Goal: Information Seeking & Learning: Check status

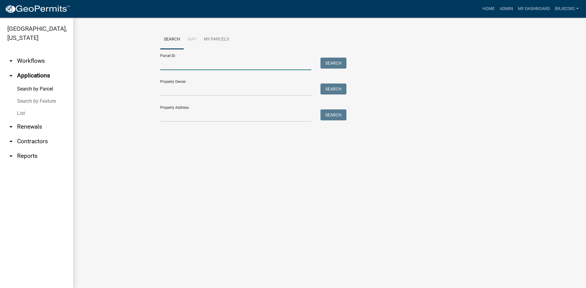
click at [169, 67] on input "Parcel ID:" at bounding box center [235, 64] width 151 height 13
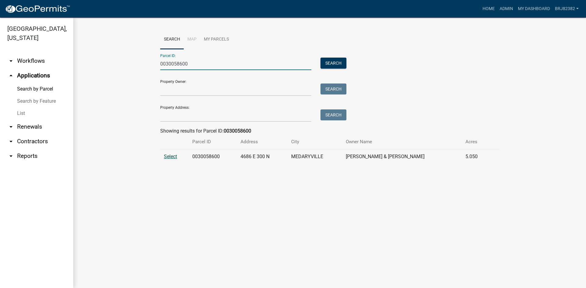
type input "0030058600"
click at [171, 156] on span "Select" at bounding box center [170, 157] width 13 height 6
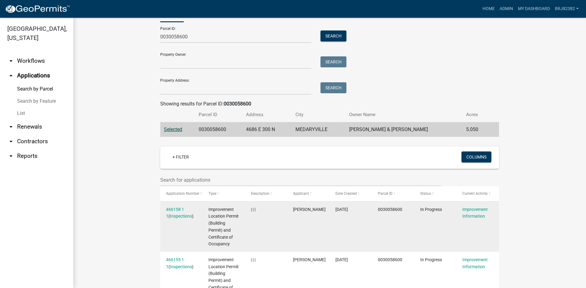
scroll to position [61, 0]
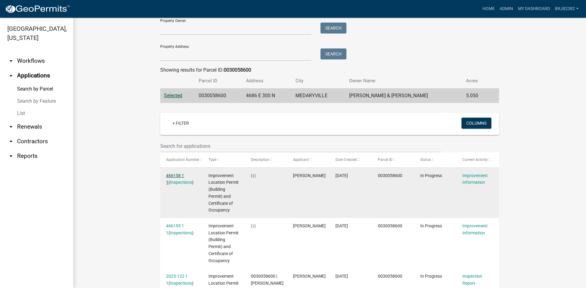
click at [168, 175] on link "466158 1 1" at bounding box center [175, 179] width 18 height 12
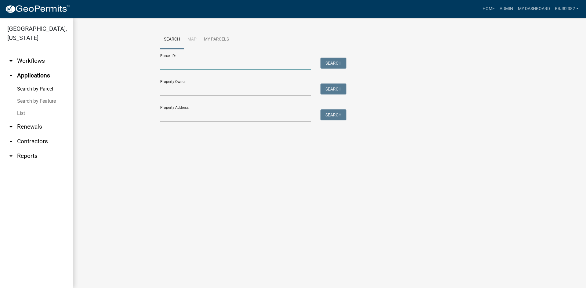
click at [181, 62] on input "Parcel ID:" at bounding box center [235, 64] width 151 height 13
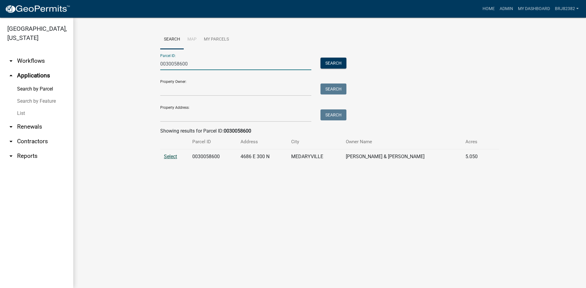
type input "0030058600"
click at [174, 154] on span "Select" at bounding box center [170, 157] width 13 height 6
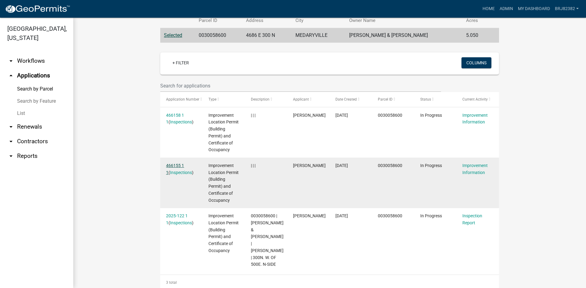
scroll to position [122, 0]
click at [172, 165] on link "466155 1 1" at bounding box center [175, 169] width 18 height 12
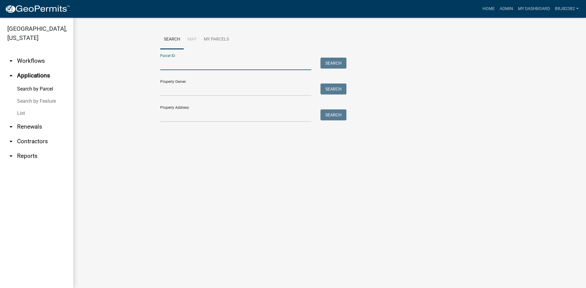
click at [185, 63] on input "Parcel ID:" at bounding box center [235, 64] width 151 height 13
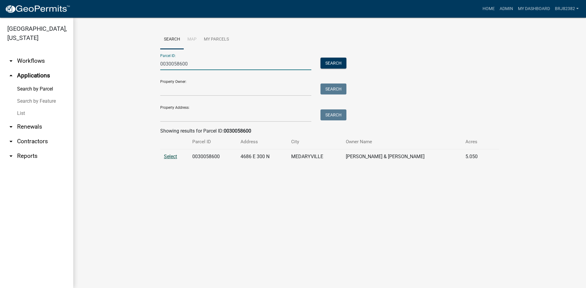
type input "0030058600"
click at [168, 158] on span "Select" at bounding box center [170, 157] width 13 height 6
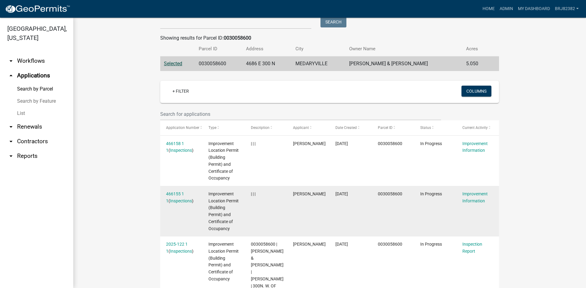
scroll to position [122, 0]
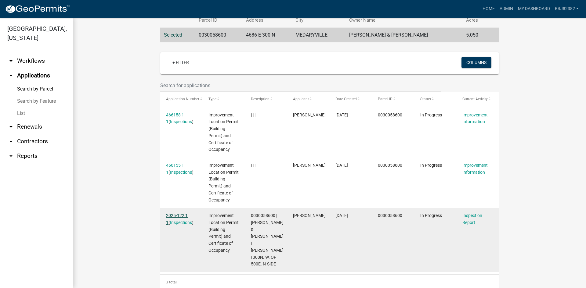
click at [176, 216] on link "2025-122 1 1" at bounding box center [177, 219] width 22 height 12
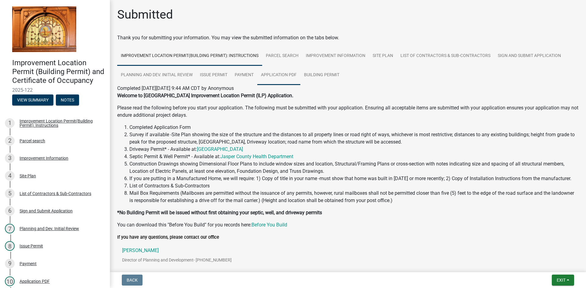
click at [278, 75] on link "Application PDF" at bounding box center [278, 76] width 43 height 20
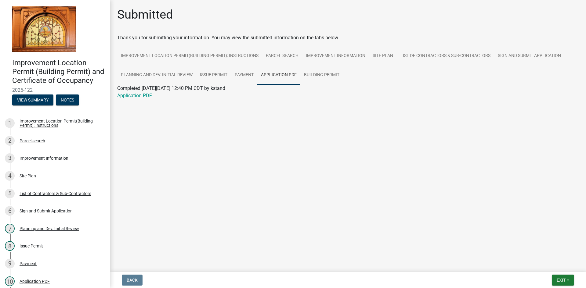
click at [129, 99] on div "Application PDF" at bounding box center [348, 95] width 471 height 7
click at [129, 98] on link "Application PDF" at bounding box center [134, 96] width 35 height 6
click at [341, 57] on link "Improvement Information" at bounding box center [335, 56] width 67 height 20
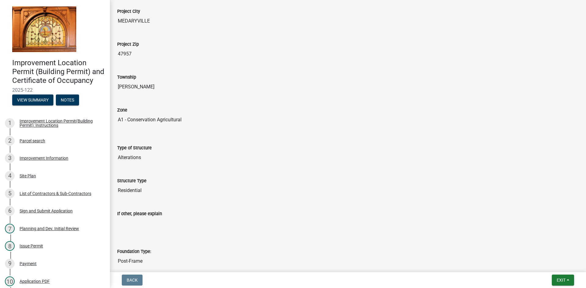
scroll to position [427, 0]
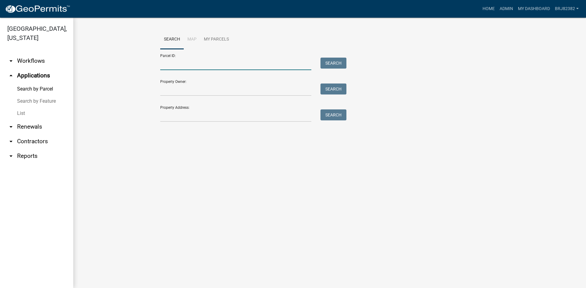
click at [194, 67] on input "Parcel ID:" at bounding box center [235, 64] width 151 height 13
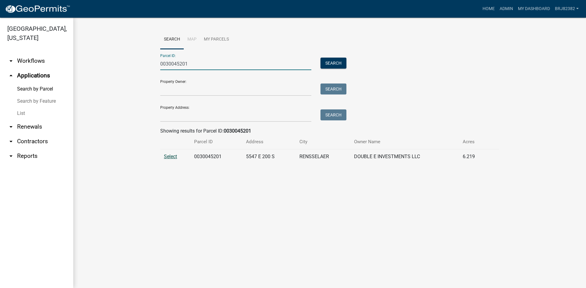
type input "0030045201"
click at [170, 157] on span "Select" at bounding box center [170, 157] width 13 height 6
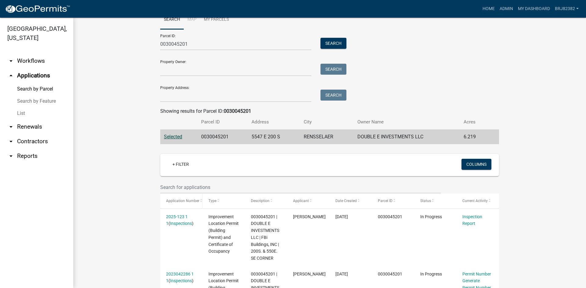
scroll to position [31, 0]
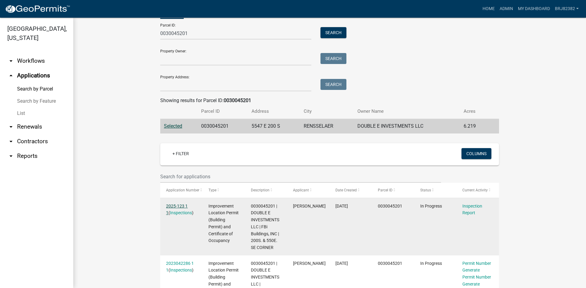
click at [180, 204] on link "2025-123 1 1" at bounding box center [177, 210] width 22 height 12
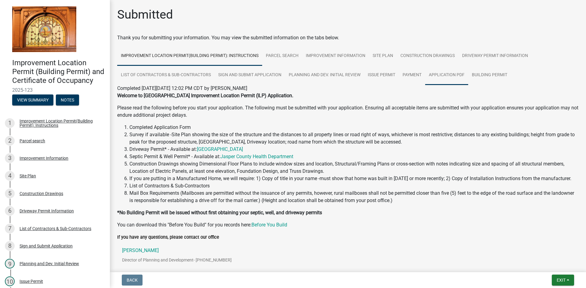
click at [451, 78] on link "Application PDF" at bounding box center [446, 76] width 43 height 20
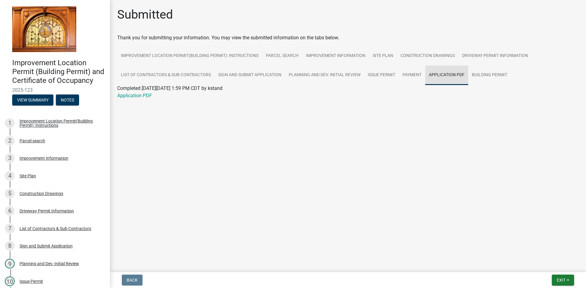
click at [450, 72] on link "Application PDF" at bounding box center [446, 76] width 43 height 20
click at [148, 98] on link "Application PDF" at bounding box center [134, 96] width 35 height 6
drag, startPoint x: 429, startPoint y: 58, endPoint x: 414, endPoint y: 73, distance: 21.6
click at [429, 58] on link "Construction Drawings" at bounding box center [428, 56] width 62 height 20
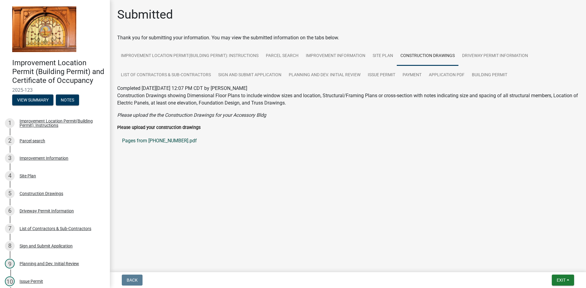
click at [137, 140] on link "Pages from [PHONE_NUMBER].pdf" at bounding box center [347, 141] width 461 height 15
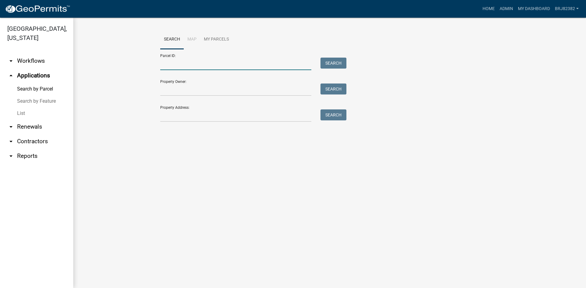
click at [171, 63] on input "Parcel ID:" at bounding box center [235, 64] width 151 height 13
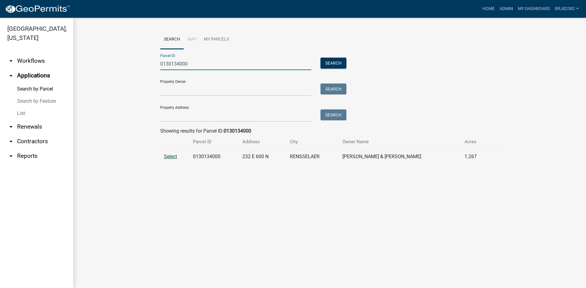
type input "0130134000"
click at [174, 157] on span "Select" at bounding box center [170, 157] width 13 height 6
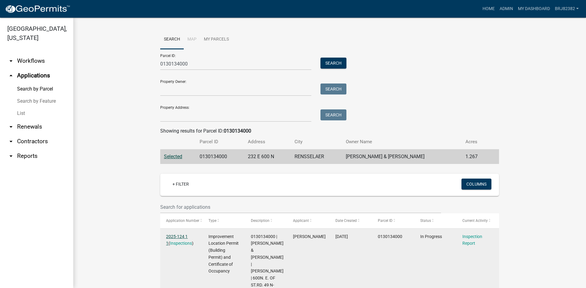
click at [182, 237] on link "2025-124 1 1" at bounding box center [177, 240] width 22 height 12
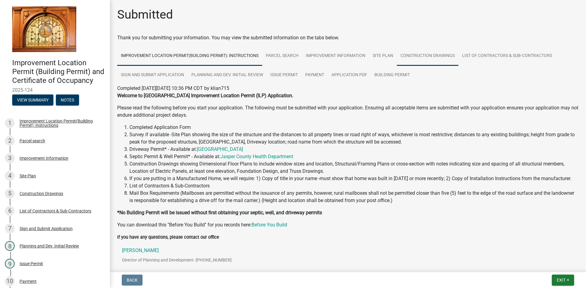
click at [431, 53] on link "Construction Drawings" at bounding box center [428, 56] width 62 height 20
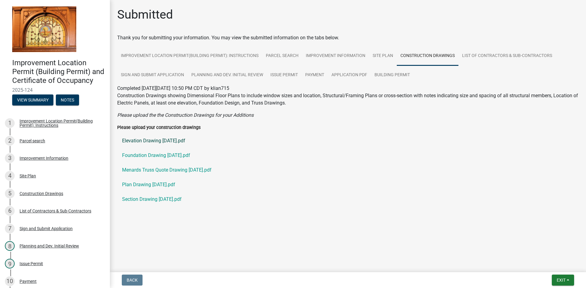
click at [140, 141] on link "Elevation Drawing [DATE].pdf" at bounding box center [347, 141] width 461 height 15
click at [165, 156] on link "Foundation Drawing [DATE].pdf" at bounding box center [347, 155] width 461 height 15
click at [164, 169] on link "Menards Truss Quote Drawing [DATE].pdf" at bounding box center [347, 170] width 461 height 15
click at [148, 185] on link "Plan Drawing [DATE].pdf" at bounding box center [347, 185] width 461 height 15
click at [350, 77] on link "Application PDF" at bounding box center [349, 76] width 43 height 20
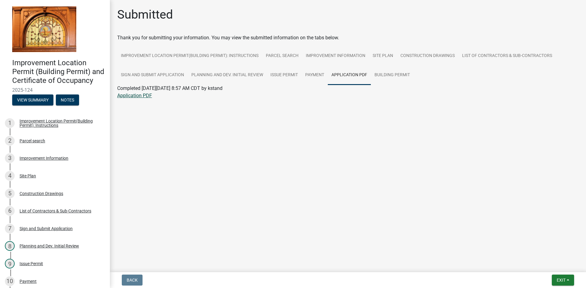
click at [138, 97] on link "Application PDF" at bounding box center [134, 96] width 35 height 6
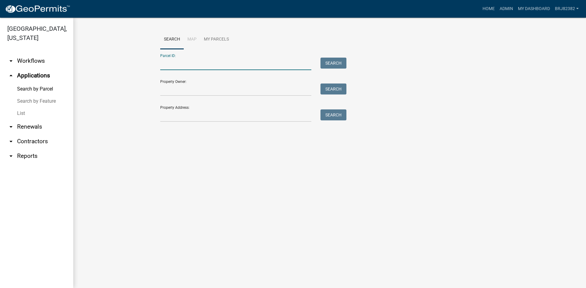
click at [168, 63] on input "Parcel ID:" at bounding box center [235, 64] width 151 height 13
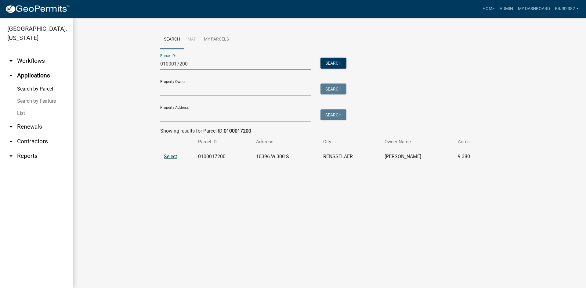
type input "0100017200"
click at [169, 155] on span "Select" at bounding box center [170, 157] width 13 height 6
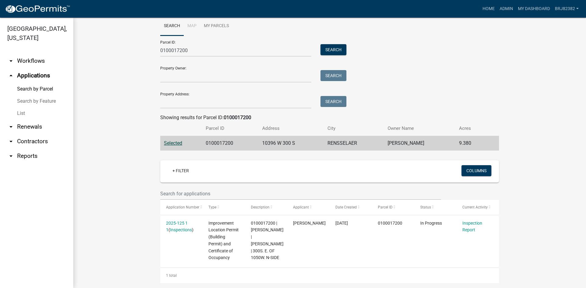
scroll to position [21, 0]
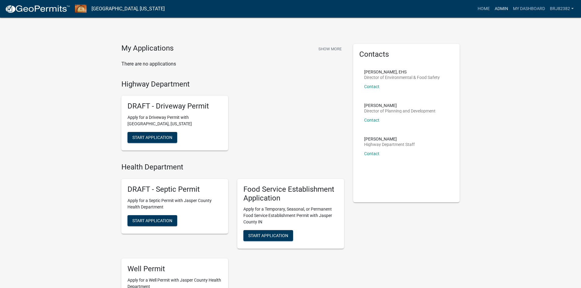
drag, startPoint x: 501, startPoint y: 4, endPoint x: 499, endPoint y: 8, distance: 3.7
click at [501, 4] on link "Admin" at bounding box center [502, 9] width 18 height 12
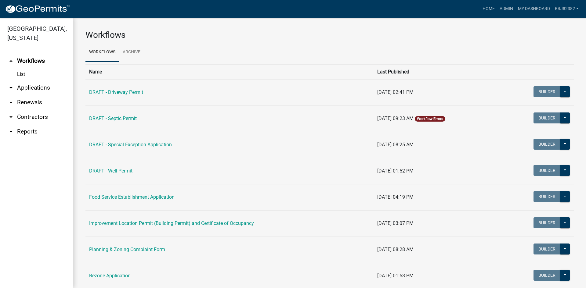
click at [35, 85] on link "arrow_drop_down Applications" at bounding box center [36, 88] width 73 height 15
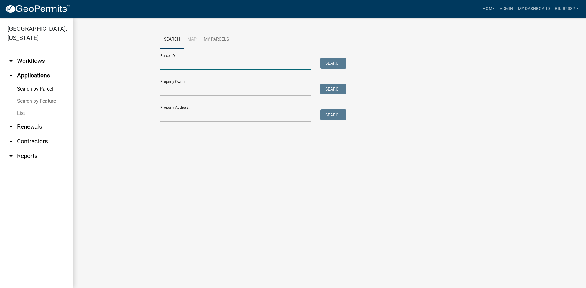
click at [170, 66] on input "Parcel ID:" at bounding box center [235, 64] width 151 height 13
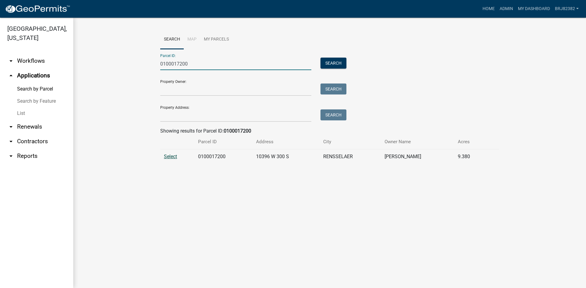
type input "0100017200"
drag, startPoint x: 169, startPoint y: 157, endPoint x: 246, endPoint y: 173, distance: 78.1
click at [169, 157] on span "Select" at bounding box center [170, 157] width 13 height 6
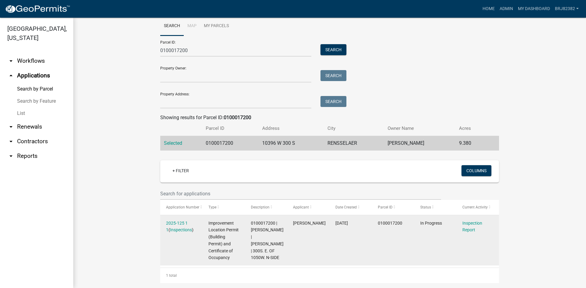
scroll to position [21, 0]
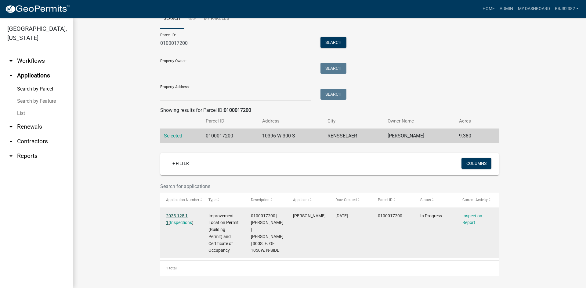
click at [182, 215] on link "2025-125 1 1" at bounding box center [177, 220] width 22 height 12
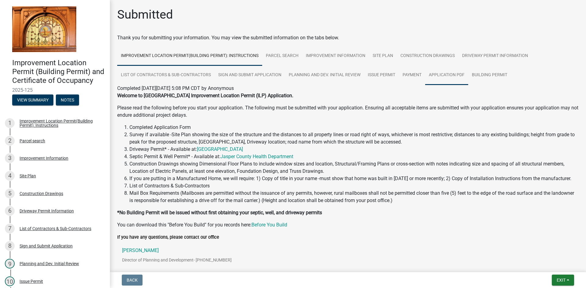
click at [454, 74] on link "Application PDF" at bounding box center [446, 76] width 43 height 20
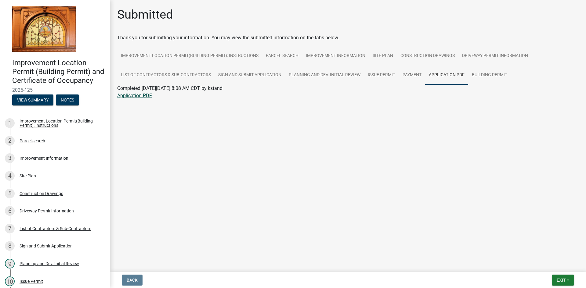
click at [145, 96] on link "Application PDF" at bounding box center [134, 96] width 35 height 6
drag, startPoint x: 336, startPoint y: 56, endPoint x: 339, endPoint y: 59, distance: 4.3
click at [336, 56] on link "Improvement Information" at bounding box center [335, 56] width 67 height 20
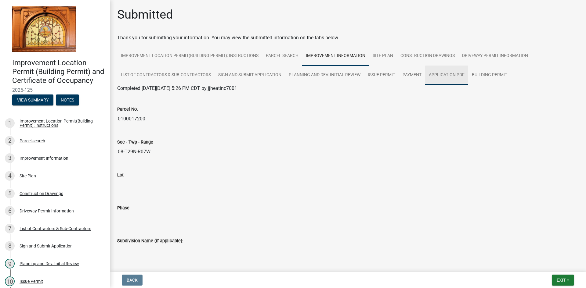
click at [443, 77] on link "Application PDF" at bounding box center [446, 76] width 43 height 20
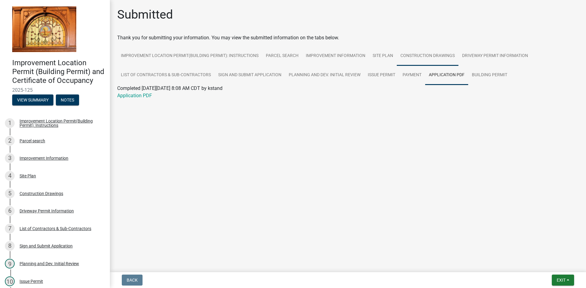
click at [424, 54] on link "Construction Drawings" at bounding box center [428, 56] width 62 height 20
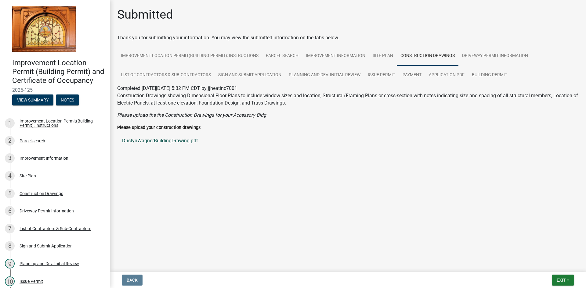
click at [146, 142] on link "DustynWagnerBuildingDrawing.pdf" at bounding box center [347, 141] width 461 height 15
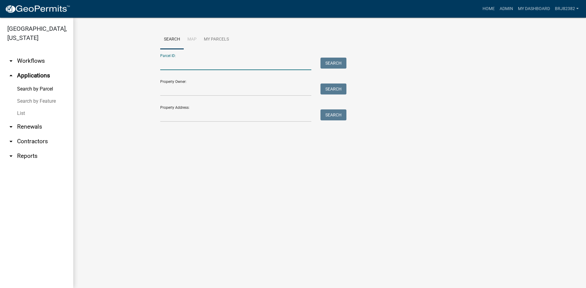
click at [209, 67] on input "Parcel ID:" at bounding box center [235, 64] width 151 height 13
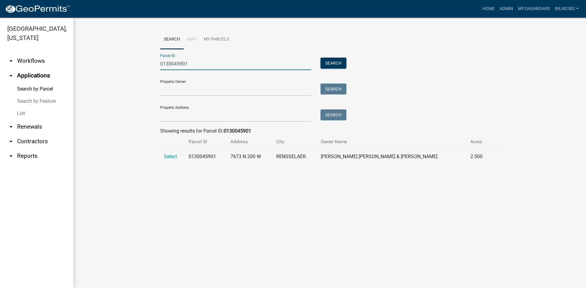
type input "0130045901"
click at [174, 157] on span "Select" at bounding box center [170, 157] width 13 height 6
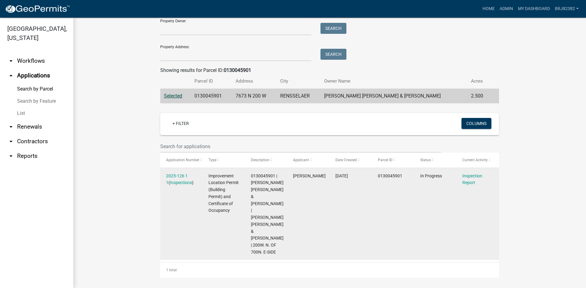
scroll to position [61, 0]
click at [180, 174] on link "2025-126 1 1" at bounding box center [177, 179] width 22 height 12
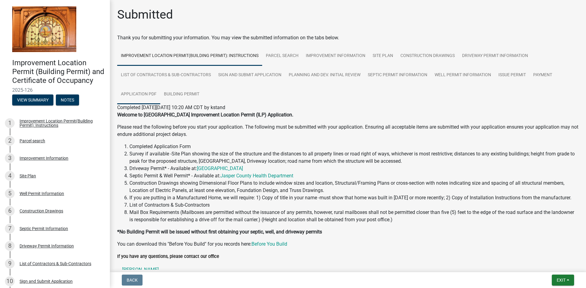
click at [130, 95] on link "Application PDF" at bounding box center [138, 95] width 43 height 20
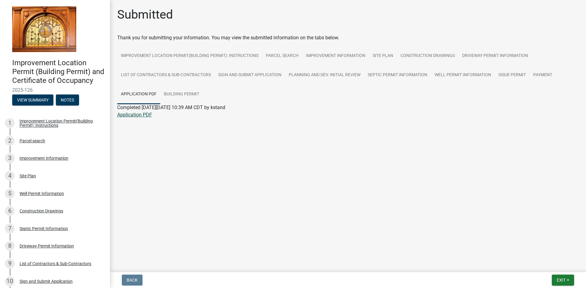
click at [137, 114] on link "Application PDF" at bounding box center [134, 115] width 35 height 6
drag, startPoint x: 433, startPoint y: 55, endPoint x: 432, endPoint y: 58, distance: 3.3
click at [432, 55] on link "Construction Drawings" at bounding box center [428, 56] width 62 height 20
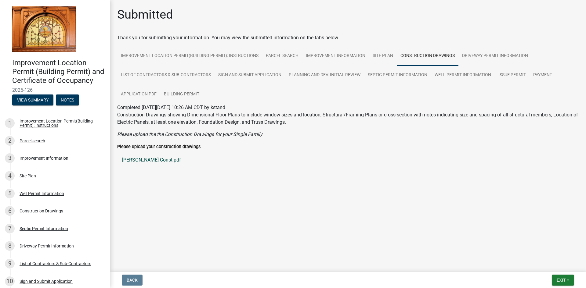
click at [145, 161] on link "[PERSON_NAME] Const.pdf" at bounding box center [347, 160] width 461 height 15
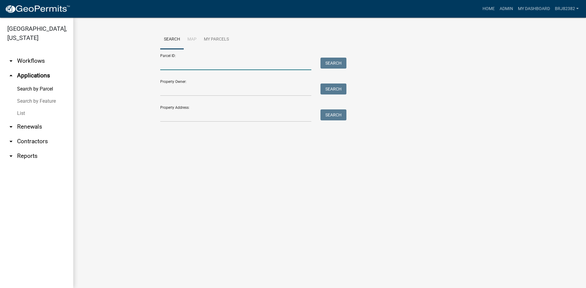
click at [179, 68] on input "Parcel ID:" at bounding box center [235, 64] width 151 height 13
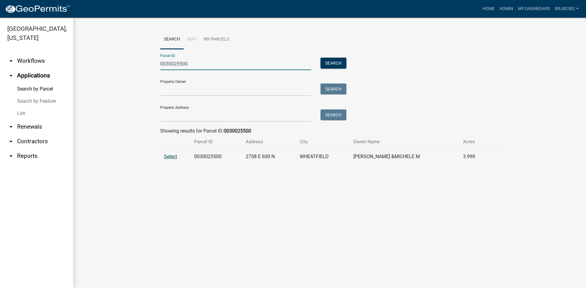
type input "0030025500"
click at [167, 156] on span "Select" at bounding box center [170, 157] width 13 height 6
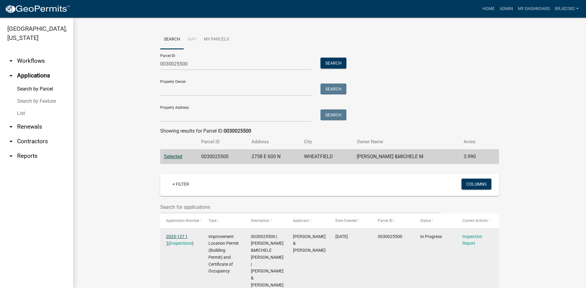
click at [175, 236] on link "2025-127 1 1" at bounding box center [177, 240] width 22 height 12
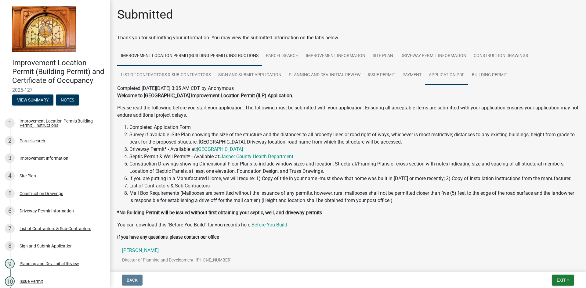
click at [451, 75] on link "Application PDF" at bounding box center [446, 76] width 43 height 20
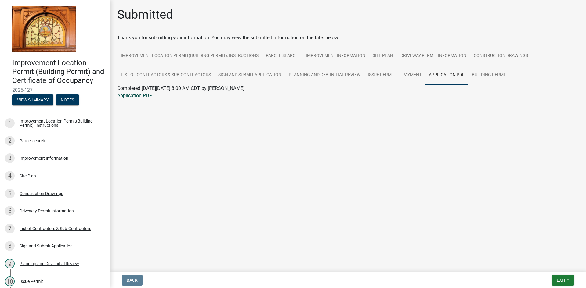
click at [139, 97] on link "Application PDF" at bounding box center [134, 96] width 35 height 6
drag, startPoint x: 493, startPoint y: 58, endPoint x: 351, endPoint y: 81, distance: 144.6
click at [493, 58] on link "Construction Drawings" at bounding box center [501, 56] width 62 height 20
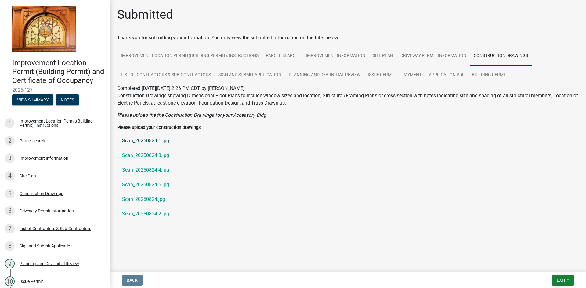
click at [156, 141] on link "Scan_20250824 1.jpg" at bounding box center [347, 141] width 461 height 15
click at [164, 155] on link "Scan_20250824 3.jpg" at bounding box center [347, 155] width 461 height 15
click at [151, 170] on link "Scan_20250824 4.jpg" at bounding box center [347, 170] width 461 height 15
click at [156, 198] on link "Scan_20250824.jpg" at bounding box center [347, 199] width 461 height 15
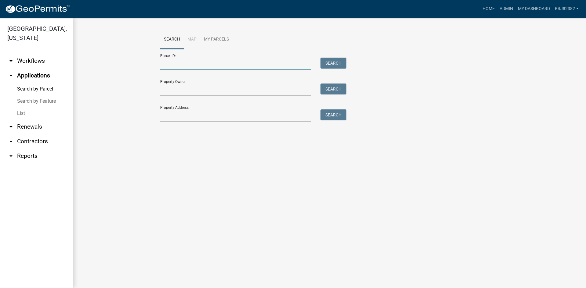
click at [173, 65] on input "Parcel ID:" at bounding box center [235, 64] width 151 height 13
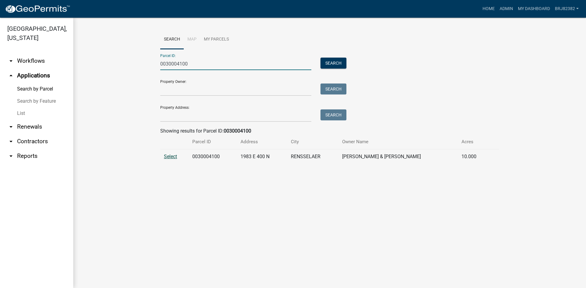
type input "0030004100"
click at [171, 157] on span "Select" at bounding box center [170, 157] width 13 height 6
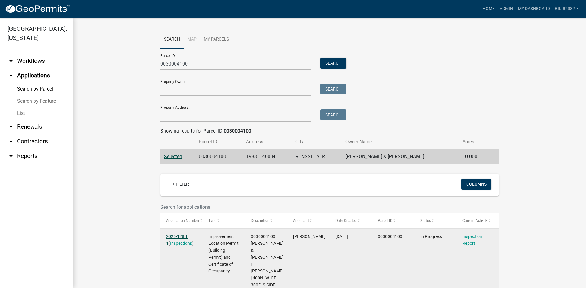
click at [180, 237] on link "2025-128 1 1" at bounding box center [177, 240] width 22 height 12
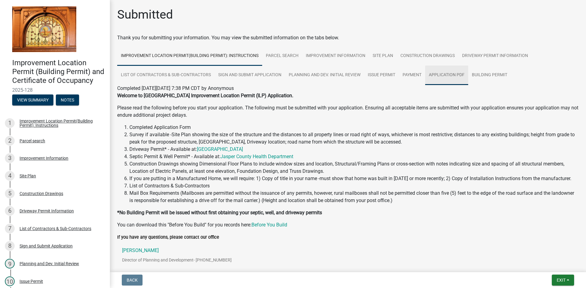
click at [432, 77] on link "Application PDF" at bounding box center [446, 76] width 43 height 20
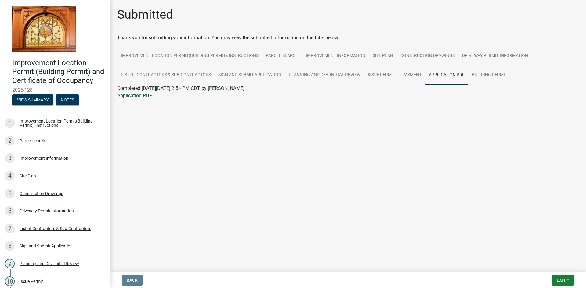
click at [135, 96] on link "Application PDF" at bounding box center [134, 96] width 35 height 6
click at [436, 52] on link "Construction Drawings" at bounding box center [428, 56] width 62 height 20
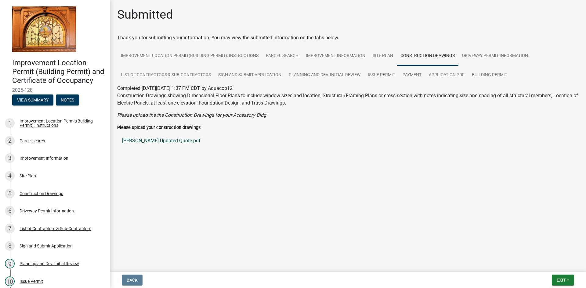
click at [163, 142] on link "[PERSON_NAME] Updated Quote.pdf" at bounding box center [347, 141] width 461 height 15
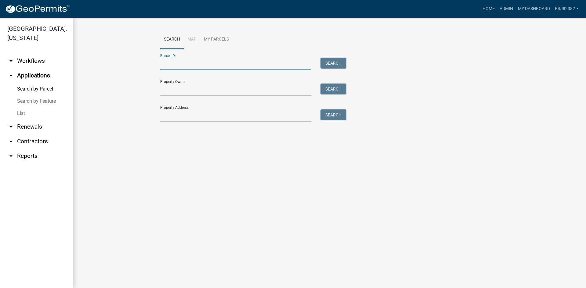
click at [176, 67] on input "Parcel ID:" at bounding box center [235, 64] width 151 height 13
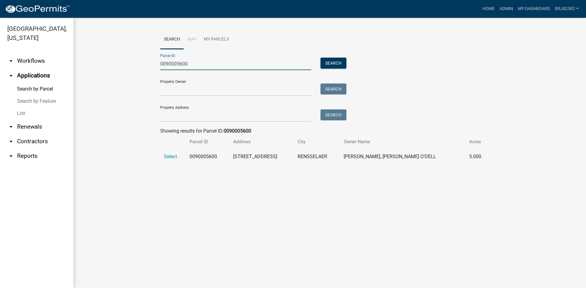
type input "0090005600"
click at [391, 54] on div "Parcel ID: 0090005600 Search Property Owner: Search Property Address: Search" at bounding box center [329, 85] width 339 height 73
click at [170, 156] on span "Select" at bounding box center [170, 157] width 13 height 6
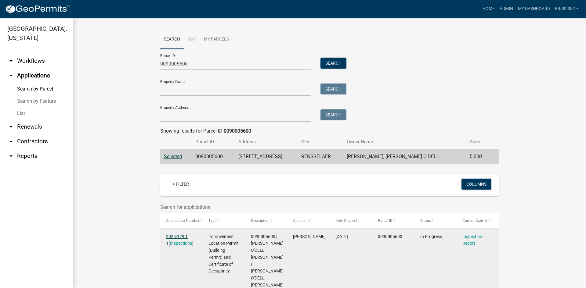
click at [171, 237] on link "2025-129 1 1" at bounding box center [177, 240] width 22 height 12
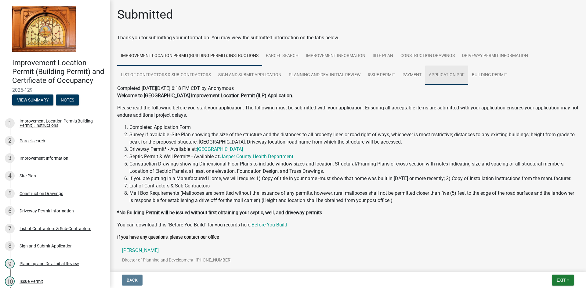
click at [461, 74] on link "Application PDF" at bounding box center [446, 76] width 43 height 20
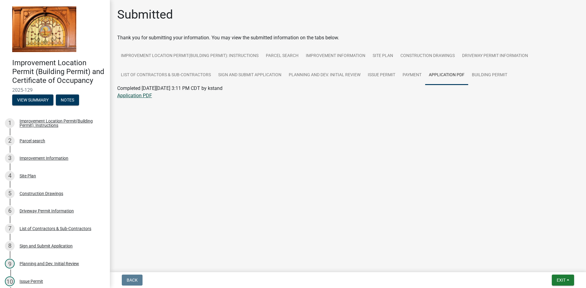
click at [137, 95] on link "Application PDF" at bounding box center [134, 96] width 35 height 6
click at [410, 55] on link "Construction Drawings" at bounding box center [428, 56] width 62 height 20
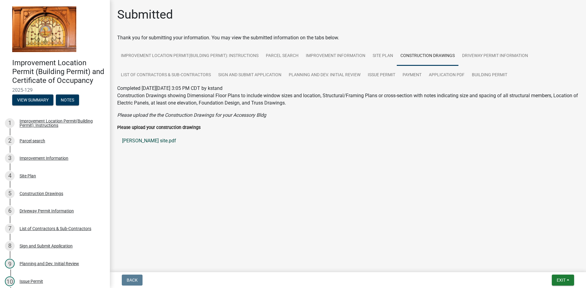
click at [141, 140] on link "[PERSON_NAME] site.pdf" at bounding box center [347, 141] width 461 height 15
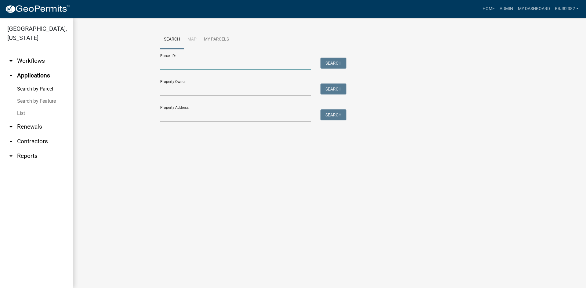
click at [189, 65] on input "Parcel ID:" at bounding box center [235, 64] width 151 height 13
type input "0"
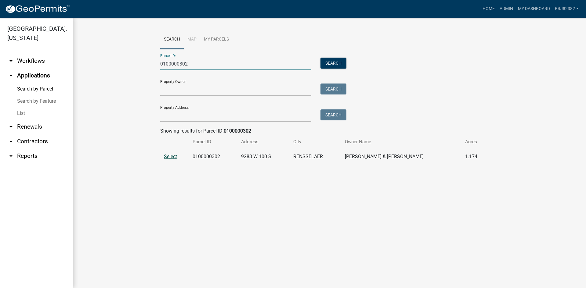
type input "0100000302"
click at [172, 157] on span "Select" at bounding box center [170, 157] width 13 height 6
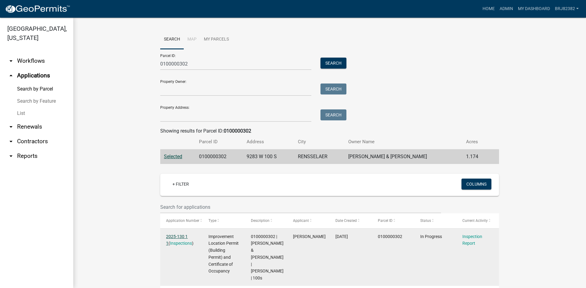
drag, startPoint x: 175, startPoint y: 234, endPoint x: 189, endPoint y: 234, distance: 13.4
click at [175, 234] on link "2025-130 1 1" at bounding box center [177, 240] width 22 height 12
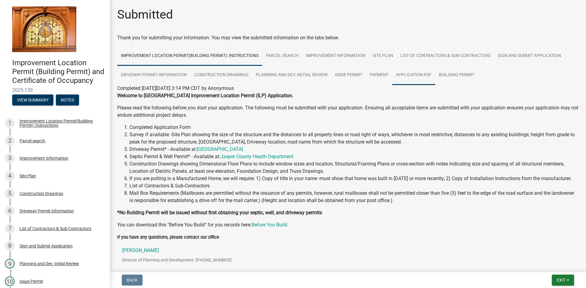
click at [411, 78] on link "Application PDF" at bounding box center [413, 76] width 43 height 20
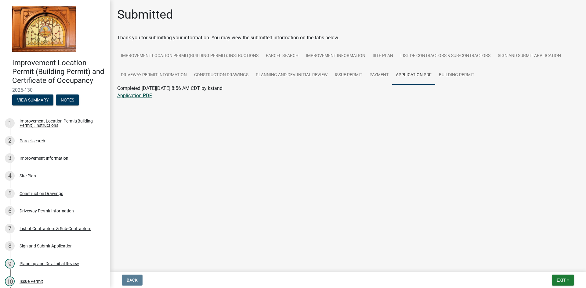
click at [138, 96] on link "Application PDF" at bounding box center [134, 96] width 35 height 6
click at [233, 76] on link "Construction Drawings" at bounding box center [221, 76] width 62 height 20
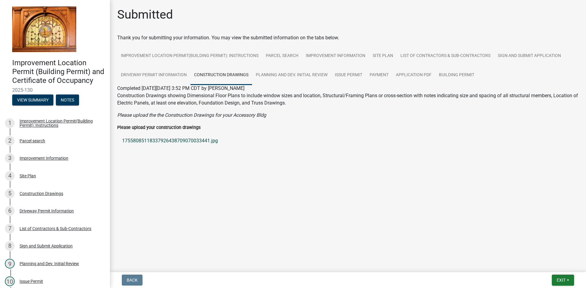
click at [144, 143] on link "17558085118337926438709070033441.jpg" at bounding box center [347, 141] width 461 height 15
click at [479, 190] on main "Submitted Thank you for submitting your information. You may view the submitted…" at bounding box center [348, 135] width 476 height 270
drag, startPoint x: 185, startPoint y: 173, endPoint x: 4, endPoint y: 137, distance: 184.0
click at [185, 174] on main "Submitted Thank you for submitting your information. You may view the submitted…" at bounding box center [348, 135] width 476 height 270
